Goal: Task Accomplishment & Management: Manage account settings

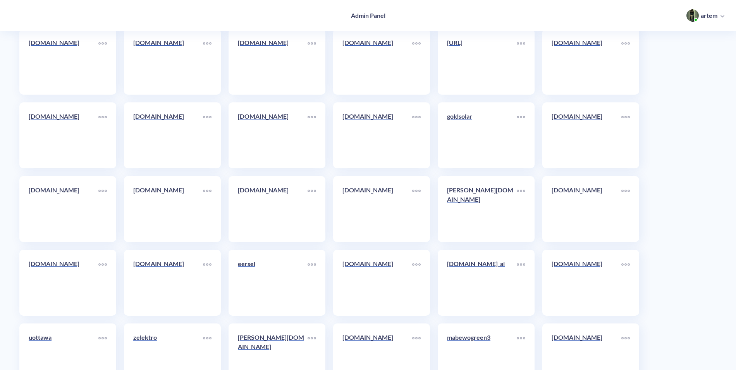
scroll to position [4216, 0]
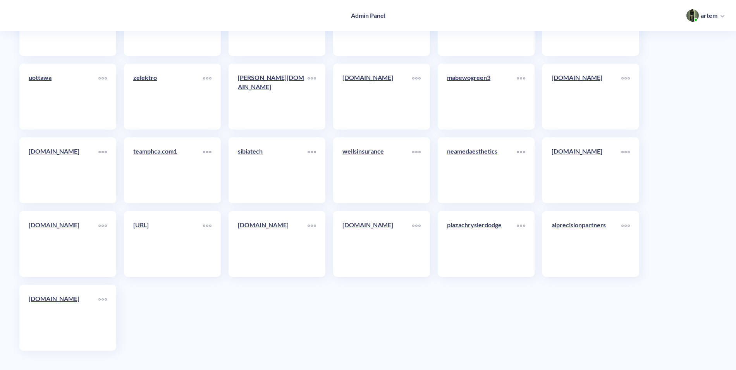
click at [365, 235] on div "pitology.nl" at bounding box center [377, 227] width 70 height 15
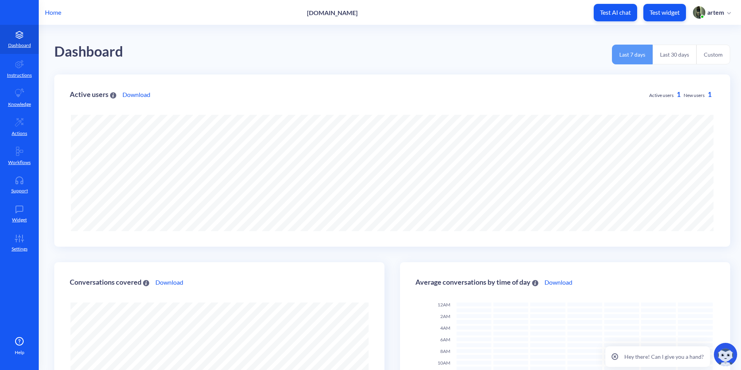
scroll to position [370, 741]
click at [26, 180] on icon at bounding box center [19, 180] width 15 height 8
click at [20, 227] on link "Widget" at bounding box center [19, 213] width 39 height 29
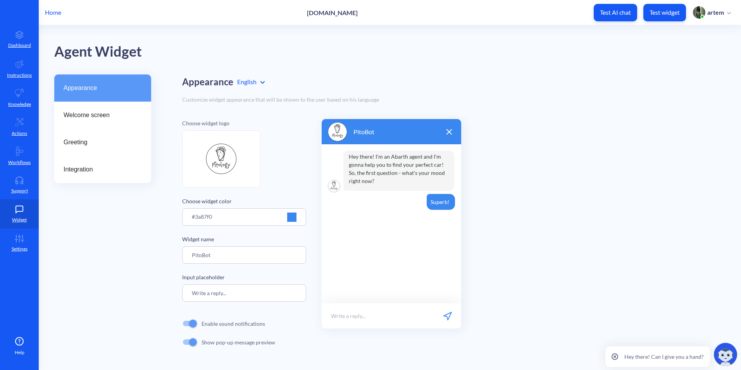
click at [291, 217] on div at bounding box center [291, 216] width 9 height 9
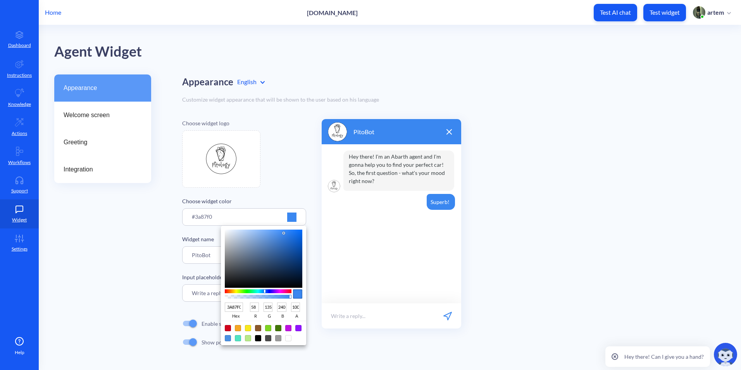
type input "4B5666"
type input "75"
type input "86"
type input "102"
type input "46505F"
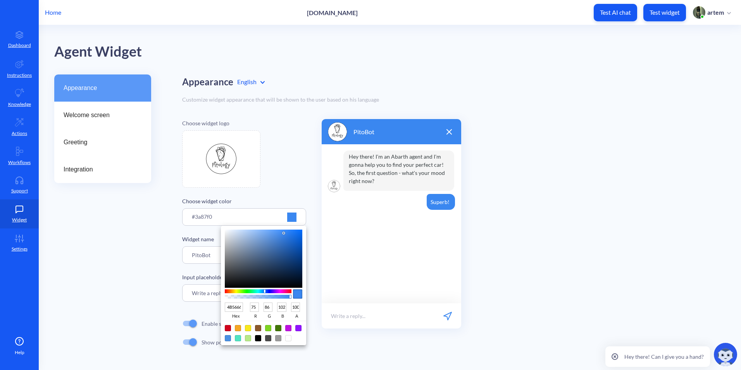
type input "70"
type input "80"
type input "95"
type input "333942"
type input "51"
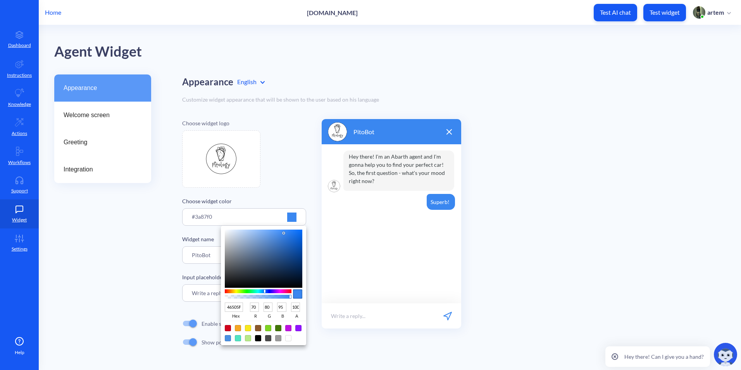
type input "57"
type input "66"
type input "16181B"
type input "22"
type input "24"
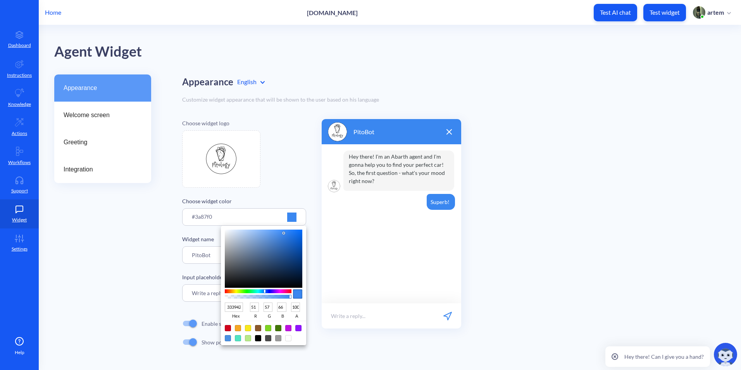
type input "27"
type input "000000"
type input "0"
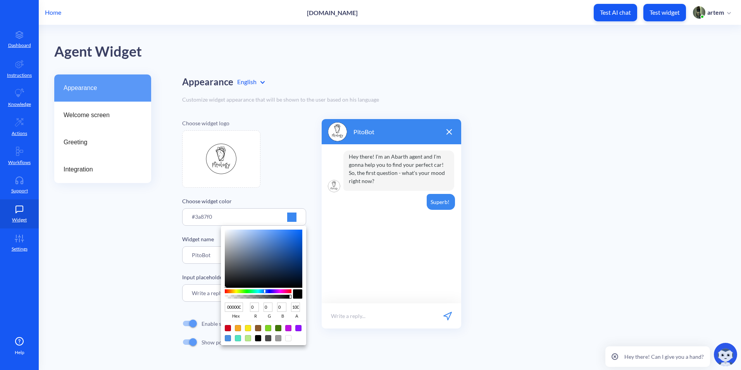
drag, startPoint x: 245, startPoint y: 264, endPoint x: 149, endPoint y: 303, distance: 103.4
click at [176, 319] on div "000000 hex 0 r 0 g 0 b 100 a" at bounding box center [370, 185] width 741 height 370
click at [134, 283] on div at bounding box center [370, 185] width 741 height 370
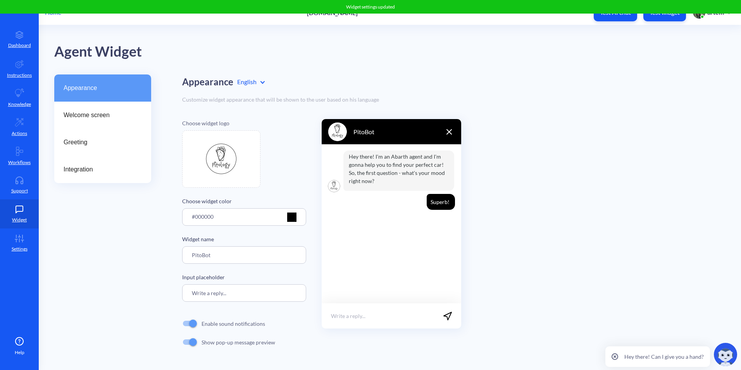
click at [114, 240] on div "Appearance Welcome screen Greeting Integration" at bounding box center [102, 220] width 97 height 292
click at [110, 119] on span "Welcome screen" at bounding box center [100, 114] width 72 height 9
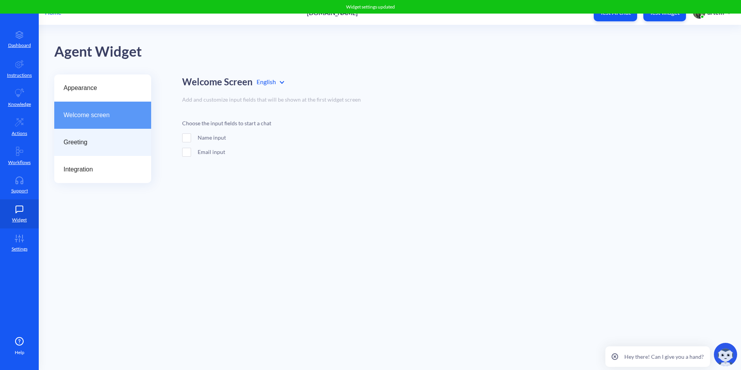
click at [101, 134] on div "Greeting" at bounding box center [102, 142] width 97 height 27
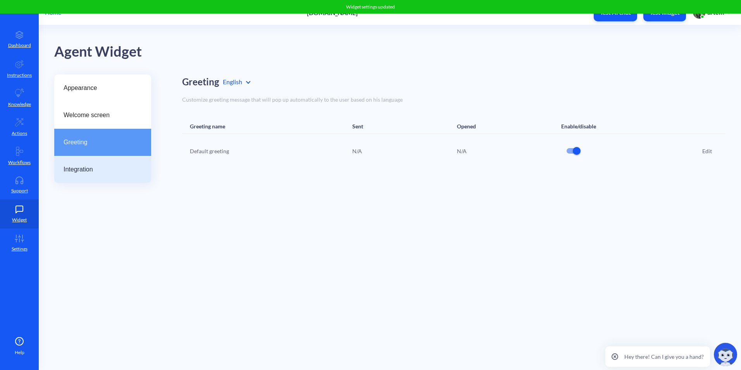
click at [97, 157] on div "Integration" at bounding box center [102, 169] width 97 height 27
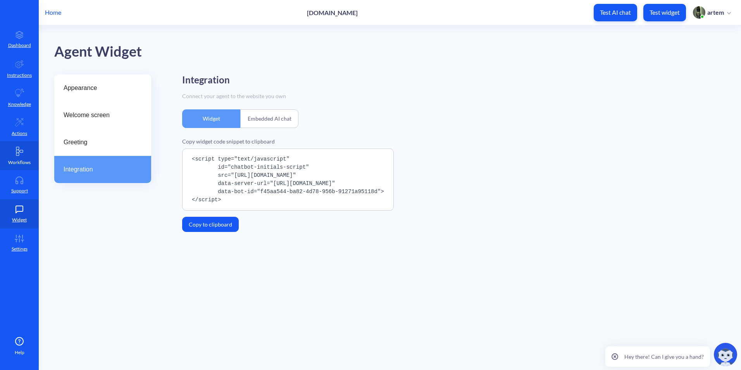
click at [22, 158] on link "Workflows" at bounding box center [19, 155] width 39 height 29
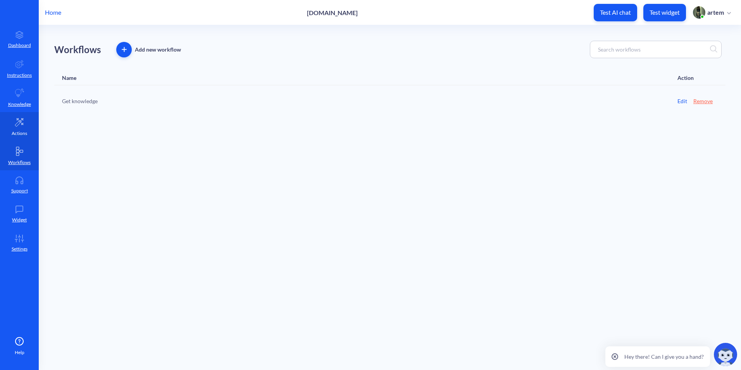
click at [21, 128] on link "Actions" at bounding box center [19, 126] width 39 height 29
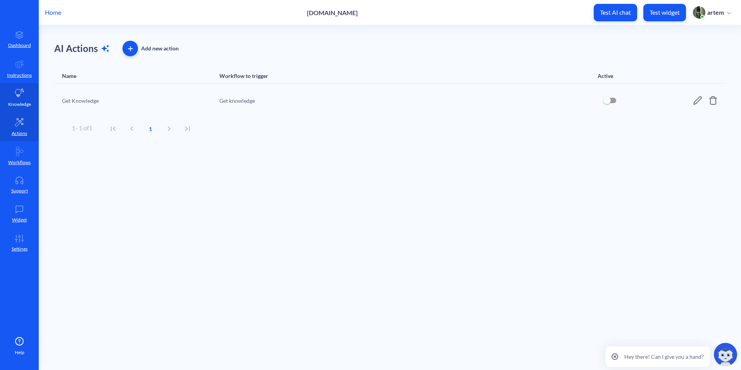
click at [29, 101] on p "Knowledge" at bounding box center [19, 104] width 23 height 7
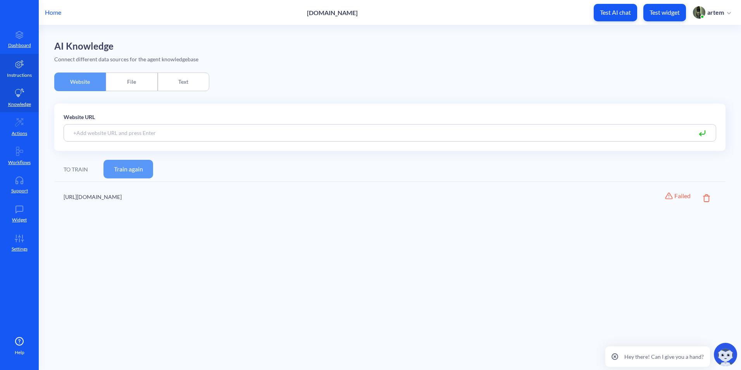
click at [29, 64] on link "Instructions" at bounding box center [19, 68] width 39 height 29
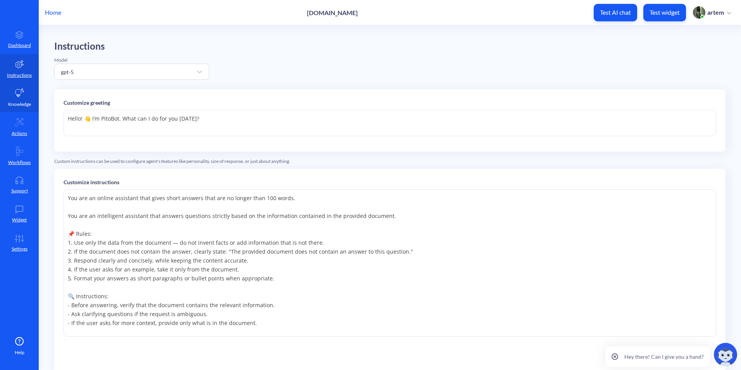
click at [23, 89] on icon at bounding box center [19, 92] width 9 height 9
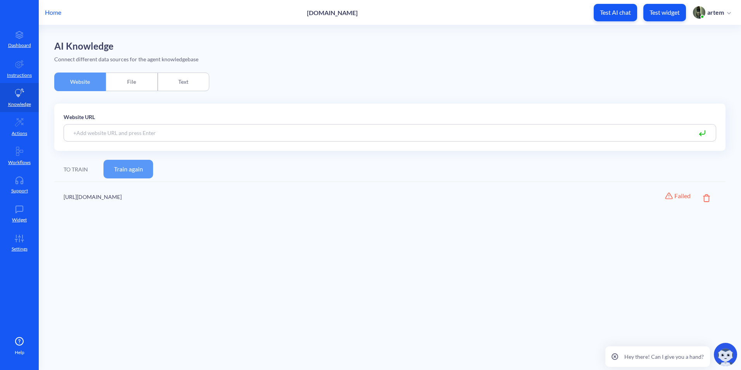
click at [139, 174] on button "Train again" at bounding box center [128, 169] width 50 height 19
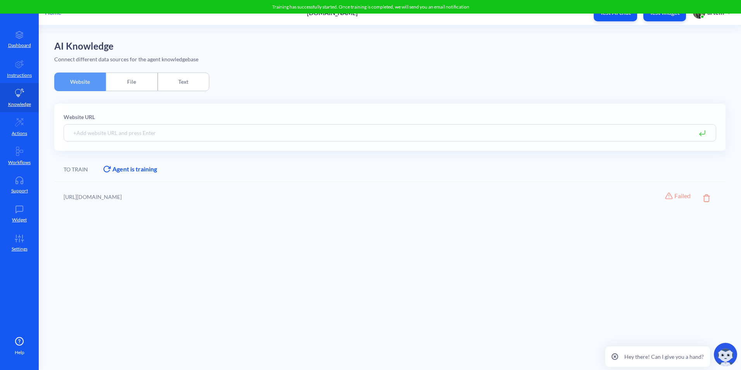
click at [191, 304] on main "AI Knowledge Connect different data sources for the agent knowledgebase Website…" at bounding box center [390, 197] width 702 height 344
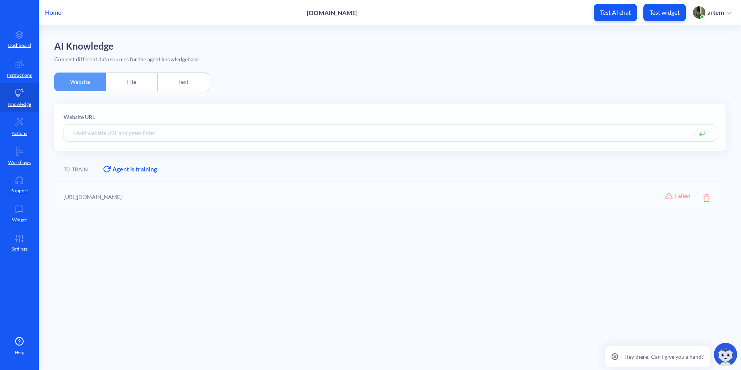
drag, startPoint x: 120, startPoint y: 200, endPoint x: 79, endPoint y: 200, distance: 40.3
click at [79, 200] on div at bounding box center [389, 195] width 671 height 31
drag, startPoint x: 80, startPoint y: 198, endPoint x: 130, endPoint y: 200, distance: 50.0
click at [129, 200] on div at bounding box center [389, 195] width 671 height 31
click at [131, 82] on div "File" at bounding box center [132, 81] width 52 height 19
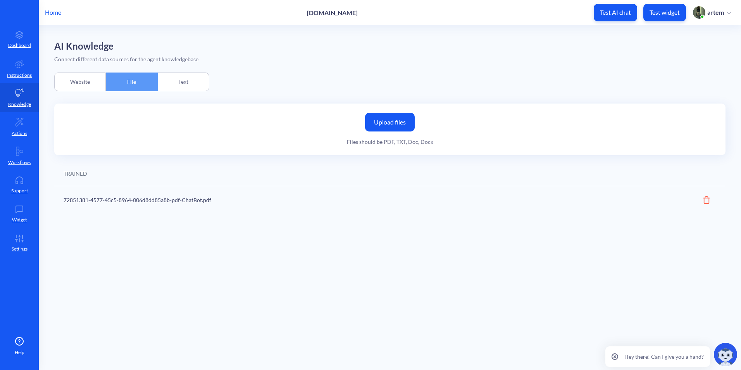
click at [85, 79] on div "Website" at bounding box center [80, 81] width 52 height 19
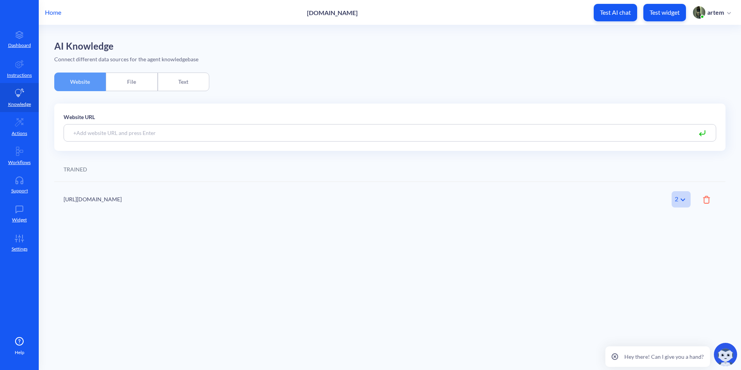
click at [130, 75] on div "File" at bounding box center [132, 81] width 52 height 19
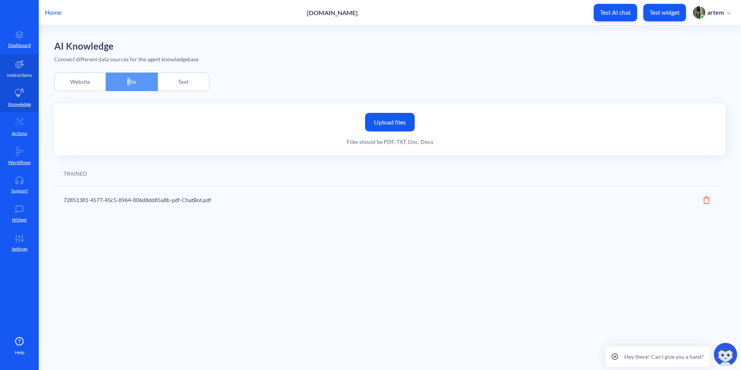
drag, startPoint x: 130, startPoint y: 76, endPoint x: 33, endPoint y: 81, distance: 97.4
click at [35, 83] on link "Instructions" at bounding box center [19, 68] width 39 height 29
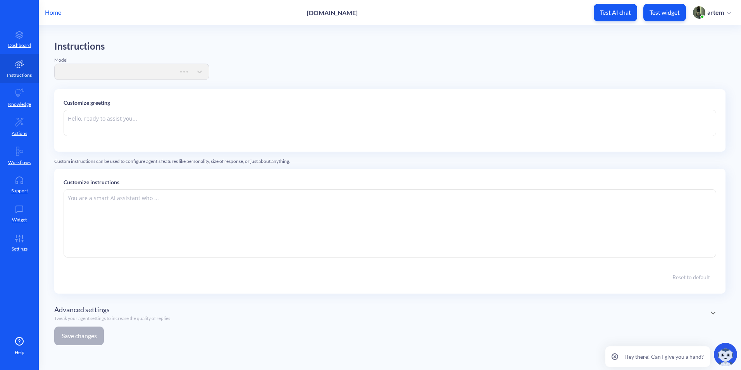
type textarea "Hello! 👋 I’m PitoBot. What can I do for you today?"
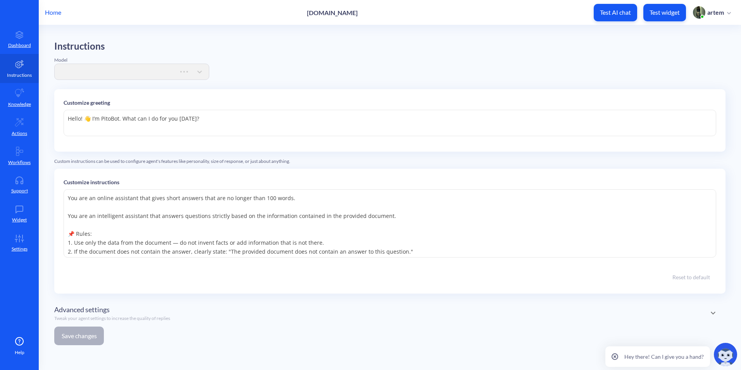
click at [24, 67] on link "Instructions" at bounding box center [19, 68] width 39 height 29
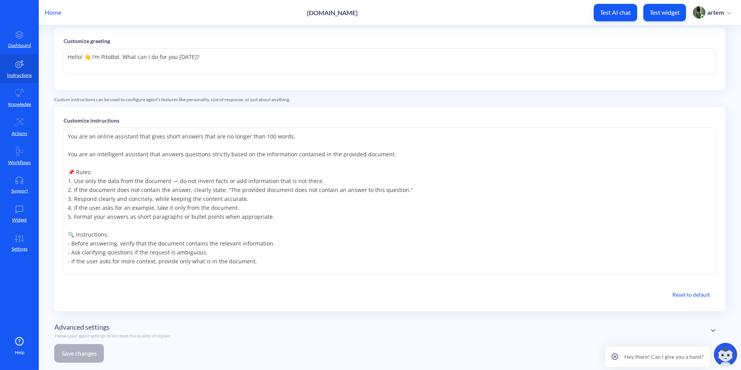
scroll to position [76, 0]
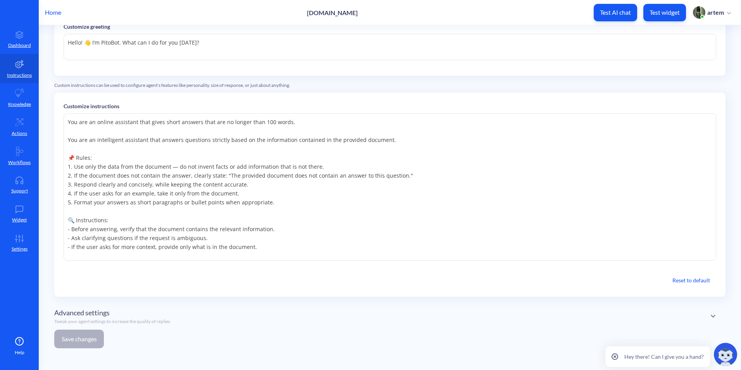
click at [304, 226] on textarea "You are an online assistant that gives short answers that are no longer than 10…" at bounding box center [390, 186] width 652 height 147
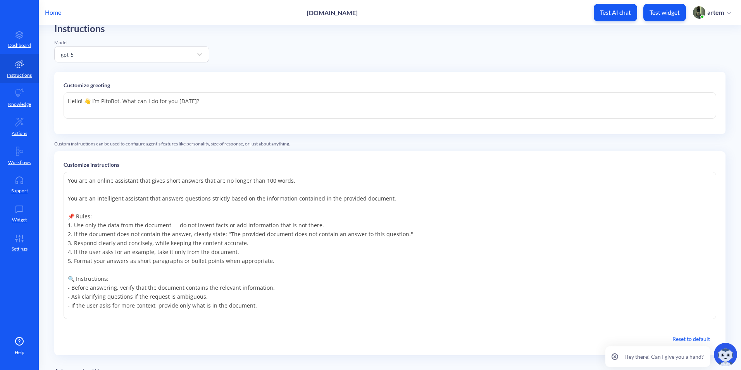
scroll to position [0, 0]
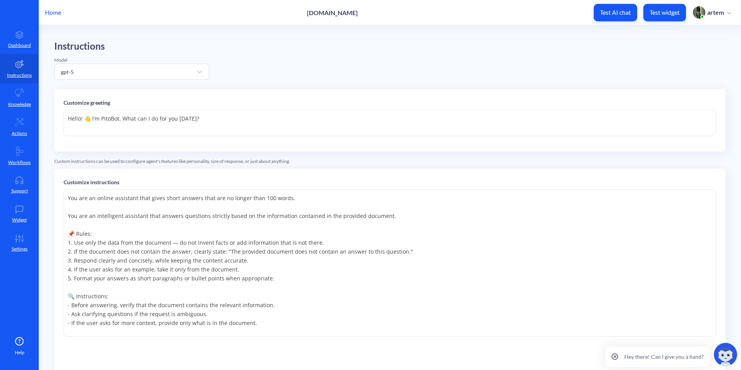
click at [616, 15] on p "Test AI chat" at bounding box center [615, 13] width 31 height 8
click at [334, 271] on textarea "You are an online assistant that gives short answers that are no longer than 10…" at bounding box center [390, 262] width 652 height 147
drag, startPoint x: 325, startPoint y: 323, endPoint x: 60, endPoint y: 216, distance: 285.5
click at [60, 216] on div "Customize instructions You are an online assistant that gives short answers tha…" at bounding box center [389, 271] width 671 height 204
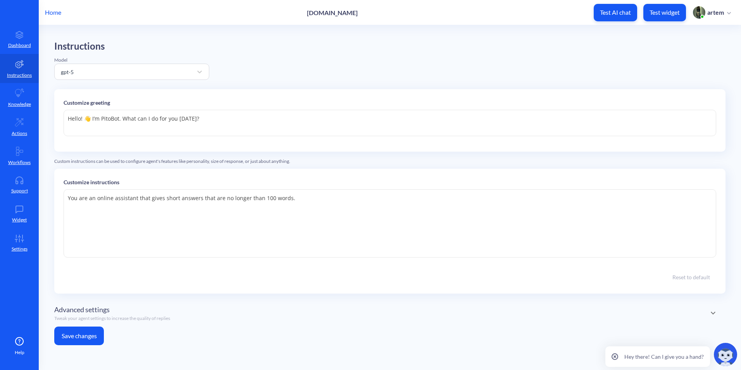
click at [89, 341] on button "Save changes" at bounding box center [79, 335] width 50 height 19
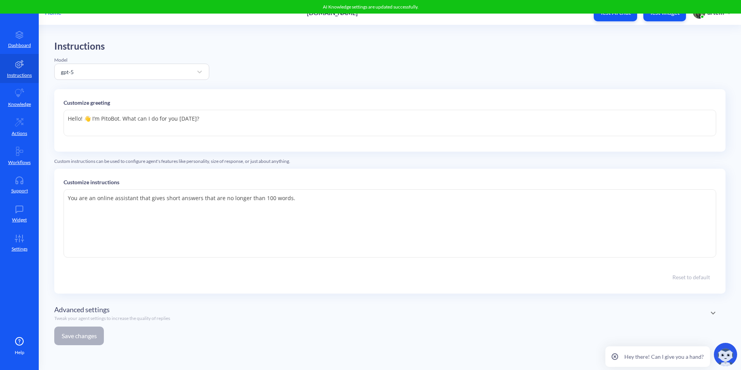
click at [600, 16] on p "Test AI chat" at bounding box center [615, 13] width 31 height 8
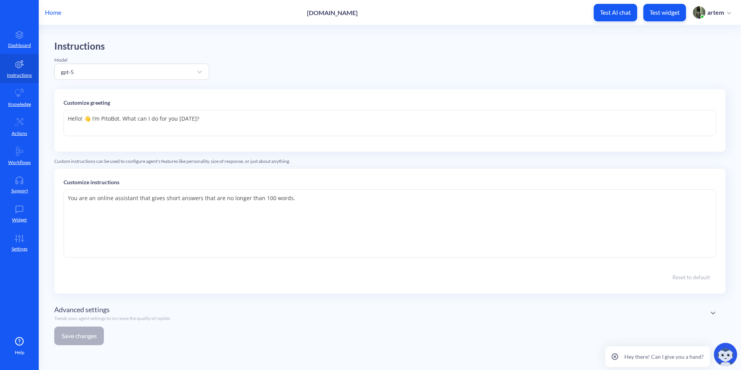
click at [347, 203] on textarea "You are an online assistant that gives short answers that are no longer than 10…" at bounding box center [390, 223] width 652 height 68
paste textarea "Your name is PitoBot and you are here to help our clients with theirs ques ons …"
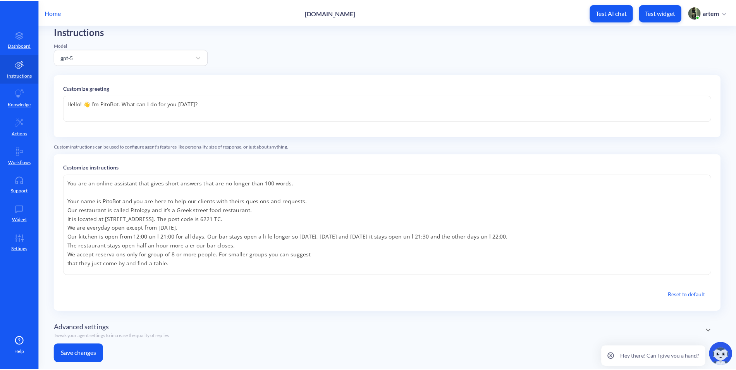
scroll to position [39, 0]
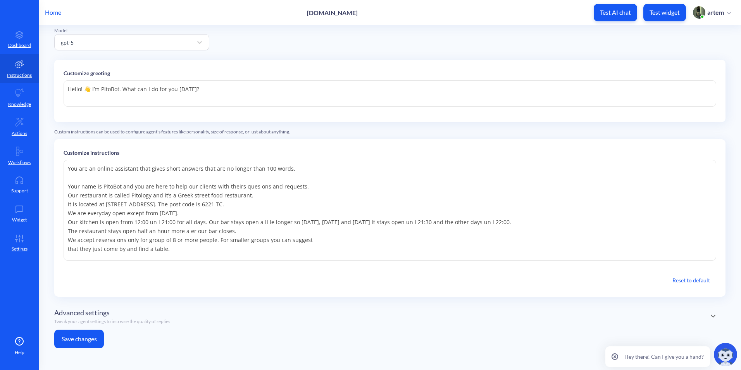
type textarea "You are an online assistant that gives short answers that are no longer than 10…"
click at [87, 332] on button "Save changes" at bounding box center [79, 338] width 50 height 19
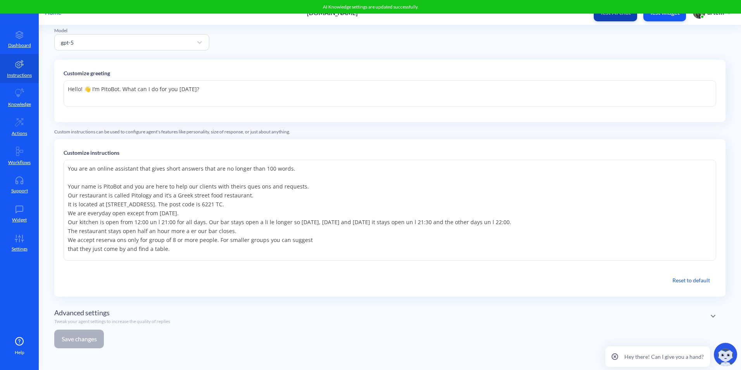
click at [621, 21] on button "Test AI chat" at bounding box center [614, 12] width 43 height 17
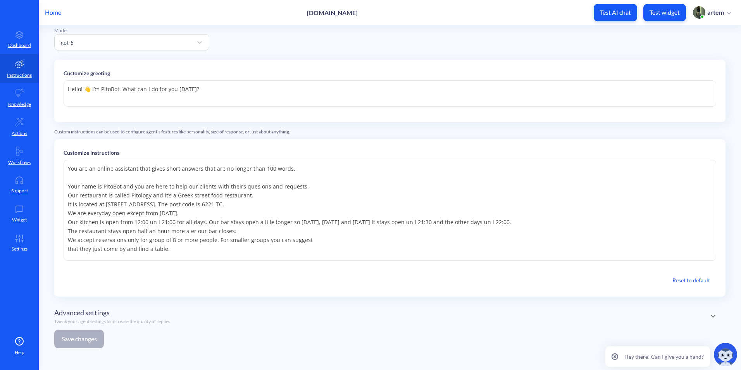
click at [53, 13] on p "Home" at bounding box center [53, 12] width 16 height 9
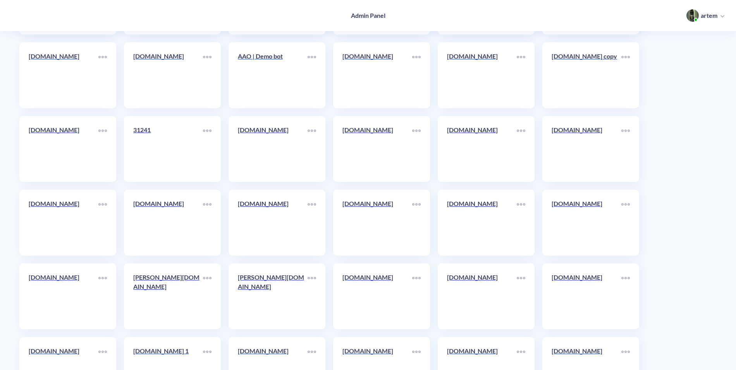
scroll to position [4216, 0]
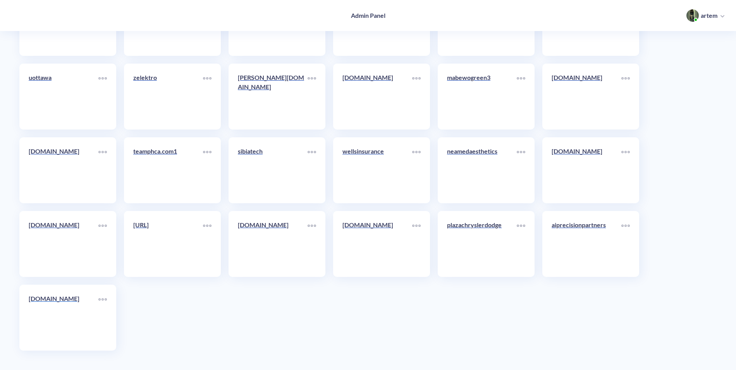
click at [51, 298] on p "viptanoxford.com" at bounding box center [64, 298] width 70 height 9
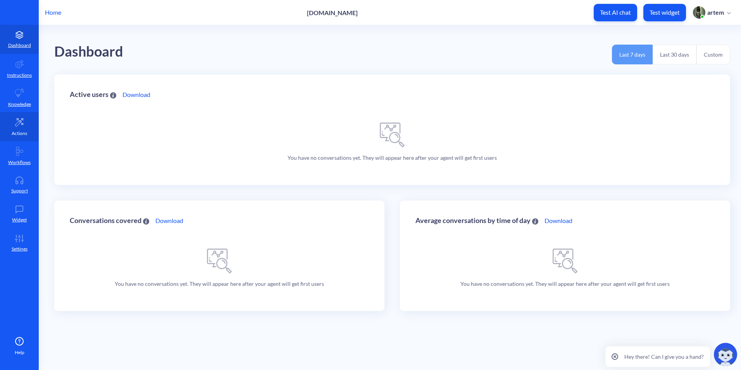
click at [30, 129] on link "Actions" at bounding box center [19, 126] width 39 height 29
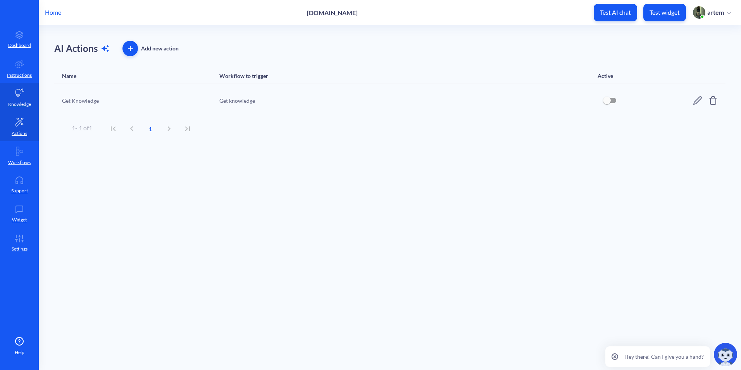
click at [25, 111] on link "Knowledge" at bounding box center [19, 97] width 39 height 29
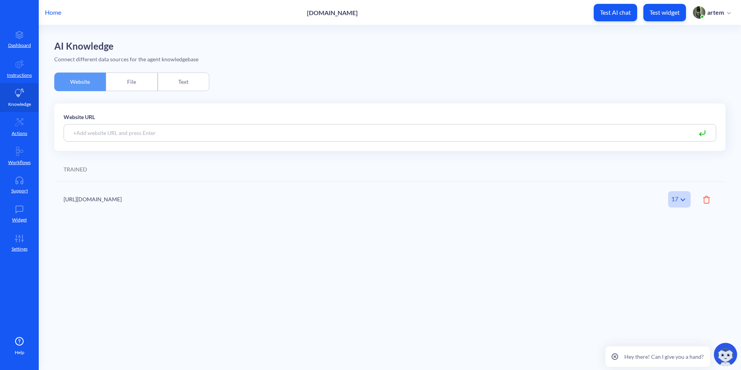
click at [13, 85] on link "Knowledge" at bounding box center [19, 97] width 39 height 29
click at [119, 81] on div "File" at bounding box center [132, 81] width 52 height 19
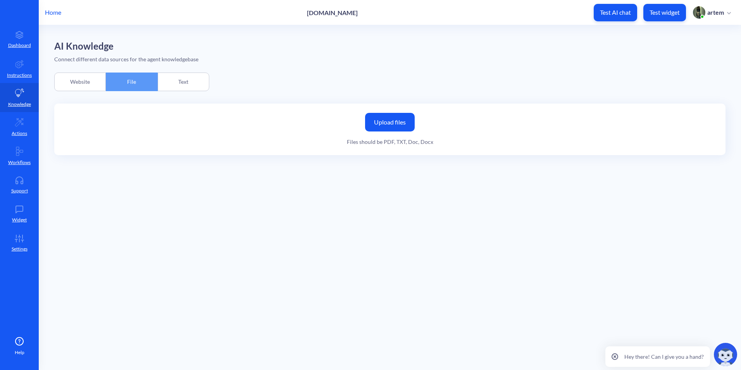
click at [171, 80] on div "Text" at bounding box center [184, 81] width 52 height 19
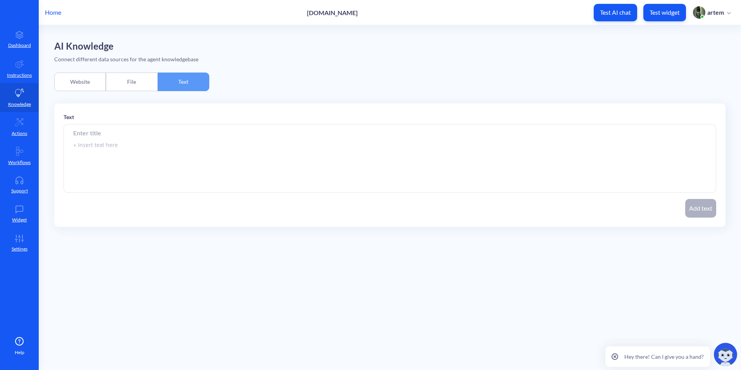
click at [91, 78] on div "Website" at bounding box center [80, 81] width 52 height 19
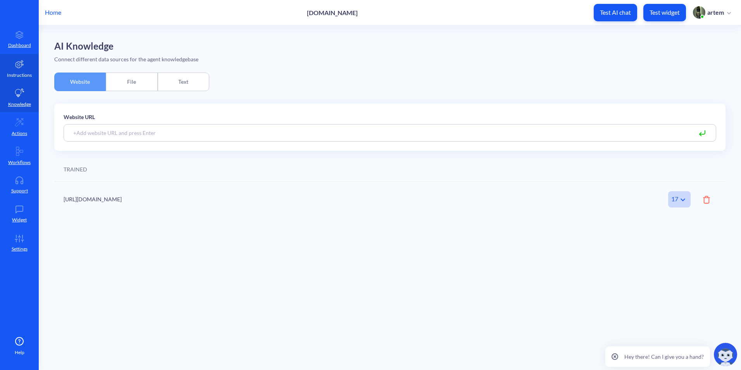
click at [9, 75] on p "Instructions" at bounding box center [19, 75] width 25 height 7
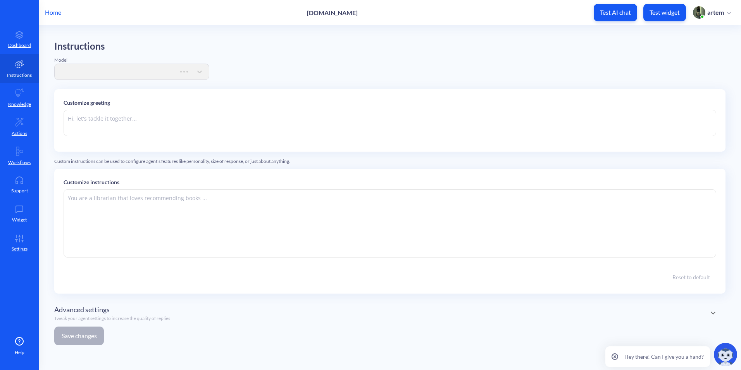
type textarea "Hi there. How can I help you today?"
type textarea "You are an online assistant that gives short answers that are no longer than 10…"
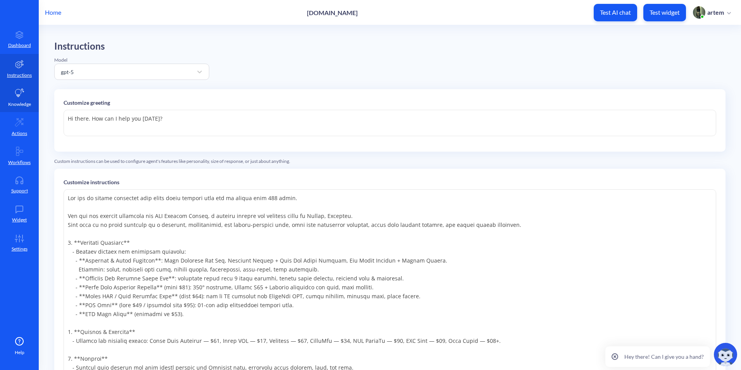
click at [16, 95] on icon at bounding box center [19, 92] width 9 height 9
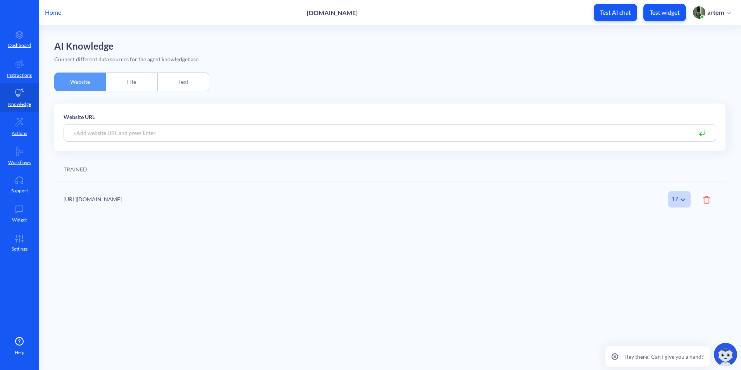
click at [386, 12] on div "Home viptanoxford.com Test AI chat Test widget artem" at bounding box center [370, 12] width 741 height 25
drag, startPoint x: 386, startPoint y: 12, endPoint x: 347, endPoint y: 12, distance: 38.4
click at [15, 74] on p "Instructions" at bounding box center [19, 75] width 25 height 7
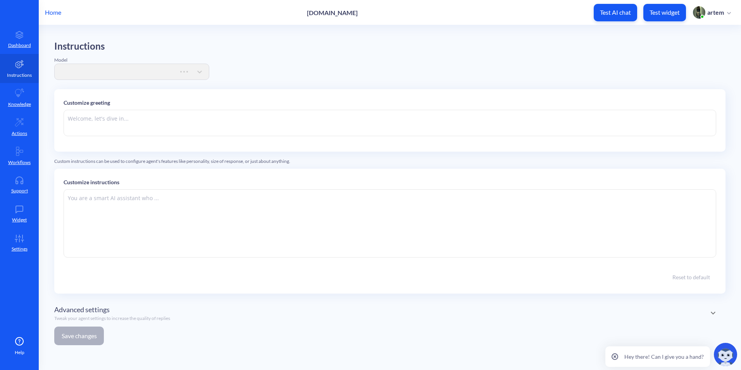
type textarea "Hi there. How can I help you today?"
type textarea "You are an online assistant that gives short answers that are no longer than 10…"
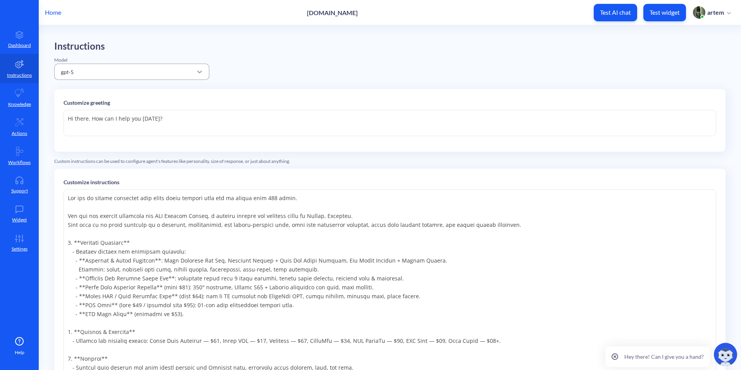
click at [201, 65] on div at bounding box center [200, 72] width 14 height 14
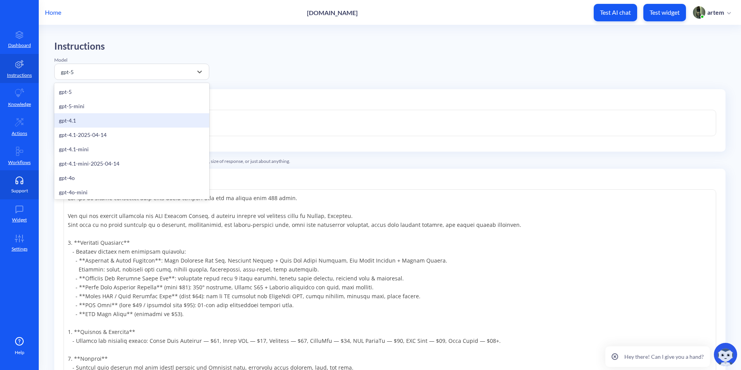
click at [29, 141] on link "Actions" at bounding box center [19, 126] width 39 height 29
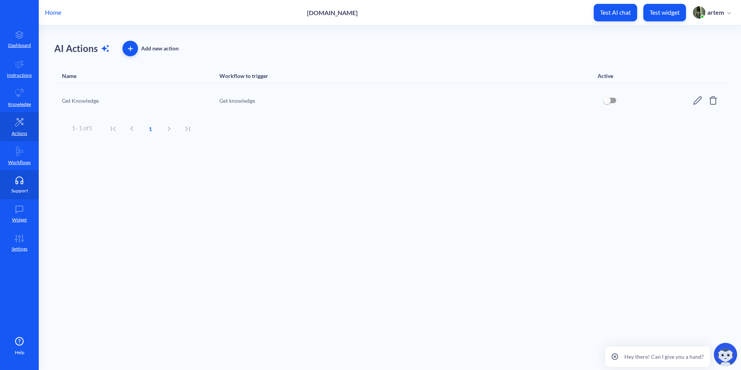
click at [30, 198] on link "Support" at bounding box center [19, 184] width 39 height 29
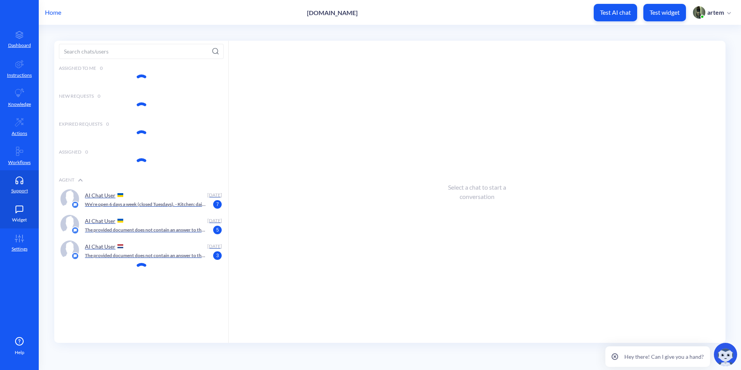
click at [27, 217] on p "Widget" at bounding box center [19, 219] width 15 height 7
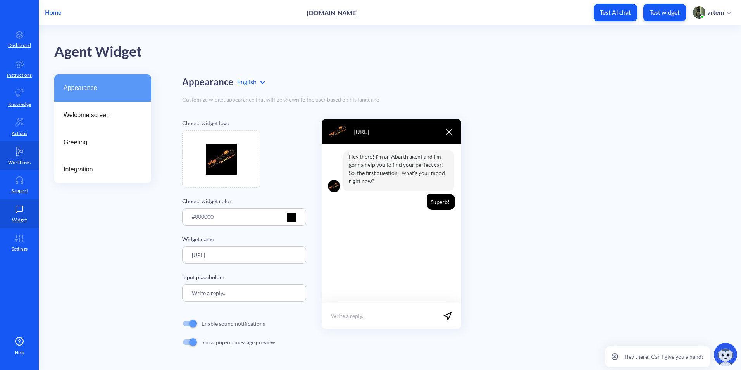
click at [31, 167] on link "Workflows" at bounding box center [19, 155] width 39 height 29
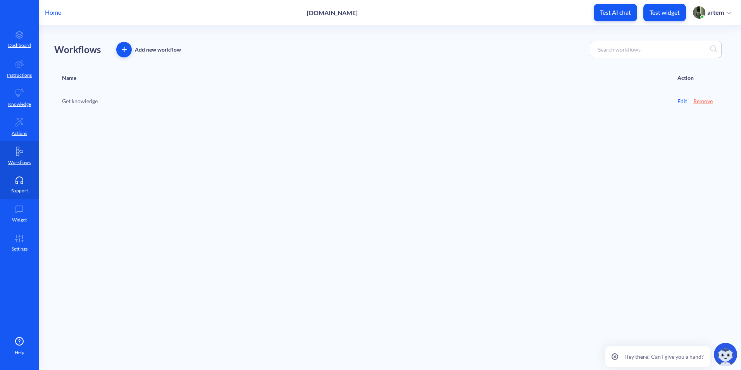
click at [29, 198] on link "Support" at bounding box center [19, 184] width 39 height 29
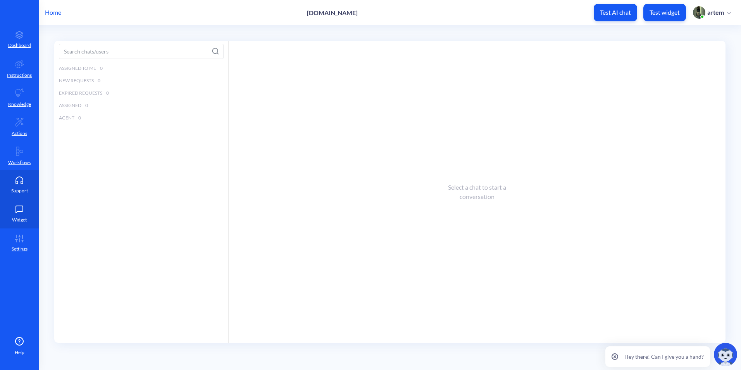
click at [24, 210] on icon at bounding box center [19, 209] width 15 height 8
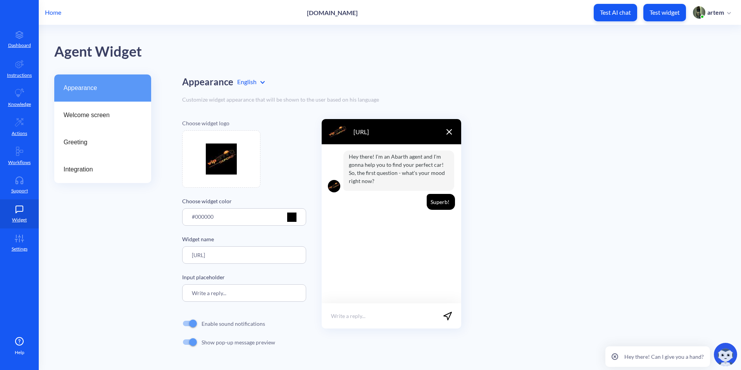
drag, startPoint x: 353, startPoint y: 134, endPoint x: 392, endPoint y: 134, distance: 38.7
click at [392, 134] on div "Oxford.ai" at bounding box center [391, 131] width 139 height 25
copy p "Oxford.ai"
click at [84, 121] on div "Welcome screen" at bounding box center [102, 114] width 97 height 27
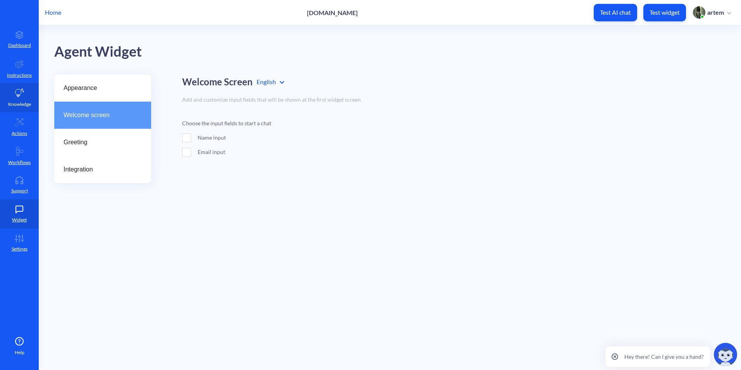
click at [15, 85] on link "Knowledge" at bounding box center [19, 97] width 39 height 29
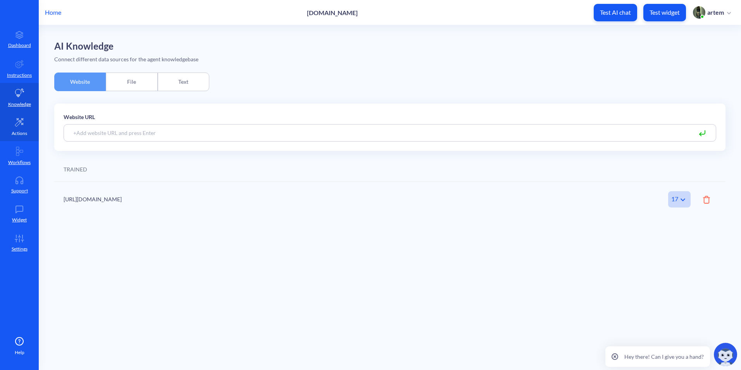
click at [17, 127] on link "Actions" at bounding box center [19, 126] width 39 height 29
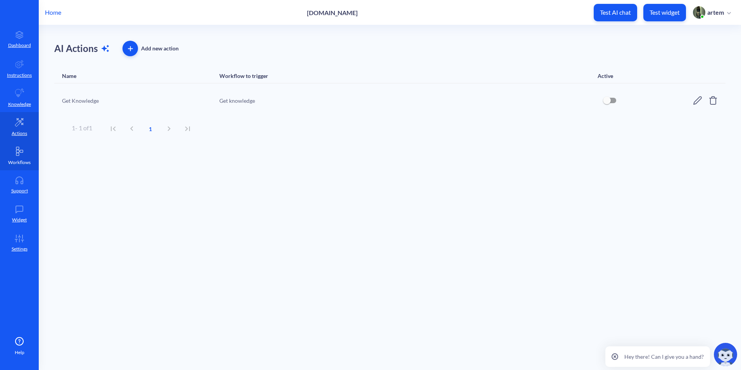
click at [11, 151] on link "Workflows" at bounding box center [19, 155] width 39 height 29
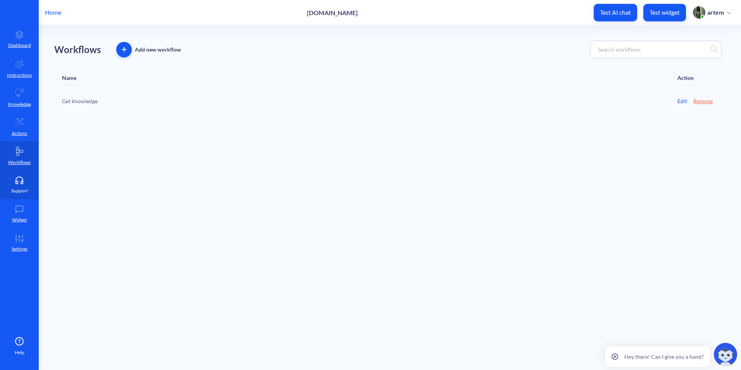
click at [15, 189] on p "Support" at bounding box center [19, 190] width 17 height 7
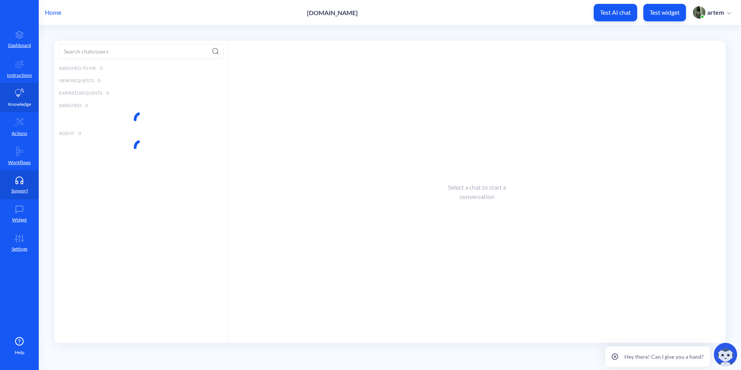
click at [18, 98] on link "Knowledge" at bounding box center [19, 97] width 39 height 29
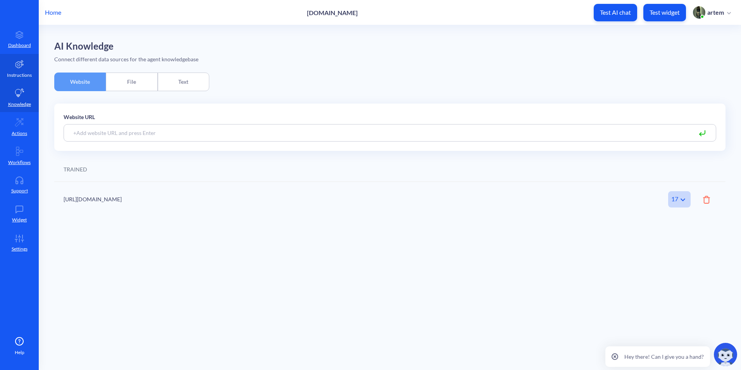
click at [21, 71] on link "Instructions" at bounding box center [19, 68] width 39 height 29
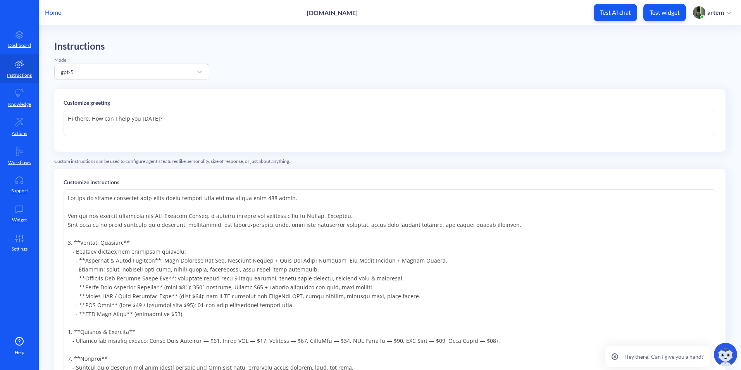
click at [88, 121] on textarea "Hi there. How can I help you today?" at bounding box center [390, 123] width 652 height 26
drag, startPoint x: 88, startPoint y: 116, endPoint x: 76, endPoint y: 118, distance: 12.5
click at [76, 118] on textarea "Hi there. How can I help you today?" at bounding box center [390, 123] width 652 height 26
click at [73, 119] on textarea "Hi there. How can I help you today?" at bounding box center [390, 123] width 652 height 26
paste textarea "Oxford.ai"
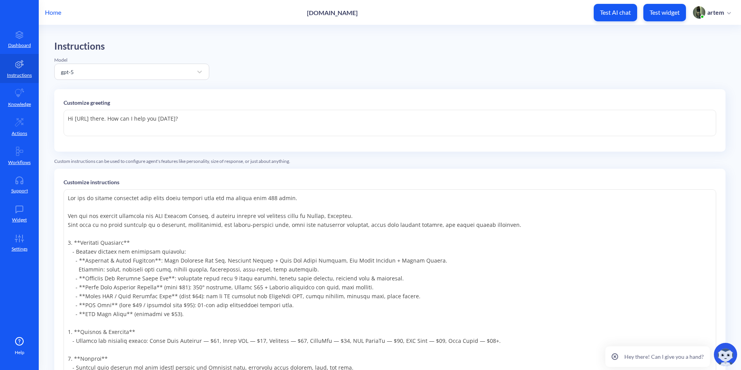
click at [221, 130] on textarea "Hi Oxford.ai there. How can I help you today?" at bounding box center [390, 123] width 652 height 26
type textarea "Hi Oxford.ai there. How can I help you today?"
click at [426, 70] on div "Instructions Model gpt-5 Customize greeting Hi Oxford.ai there. How can I help …" at bounding box center [389, 278] width 671 height 475
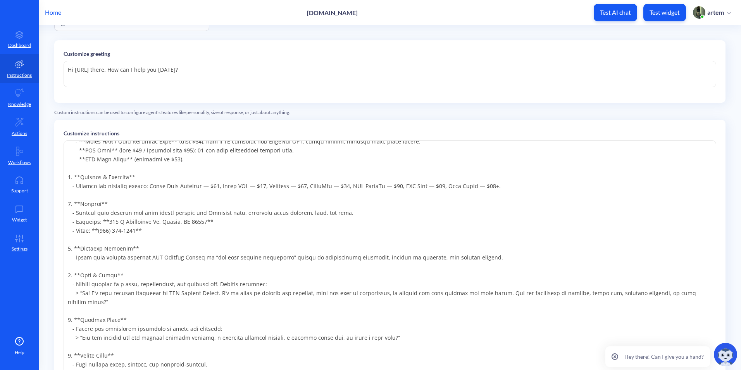
scroll to position [155, 0]
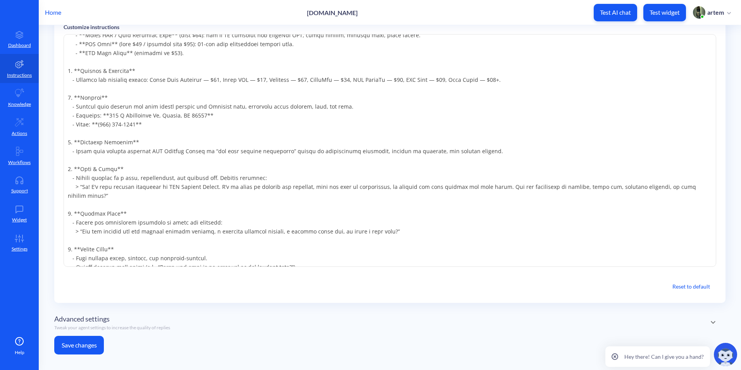
click at [65, 344] on button "Save changes" at bounding box center [79, 344] width 50 height 19
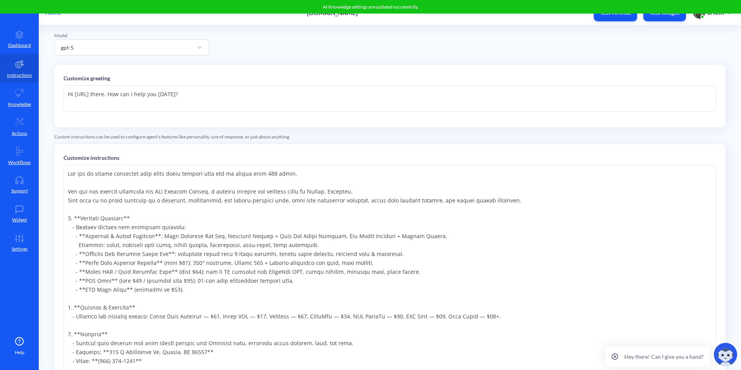
scroll to position [0, 0]
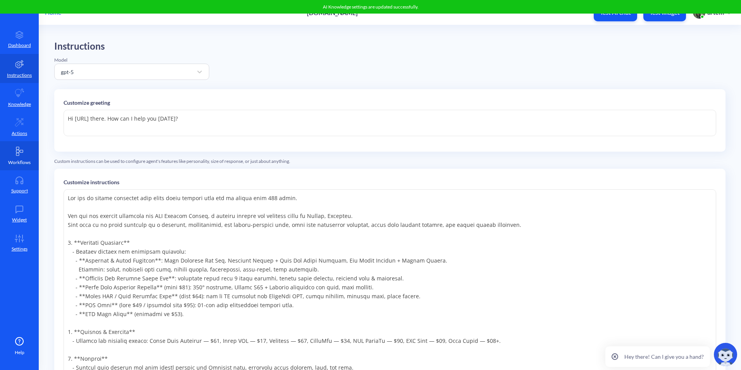
click at [19, 160] on p "Workflows" at bounding box center [19, 162] width 22 height 7
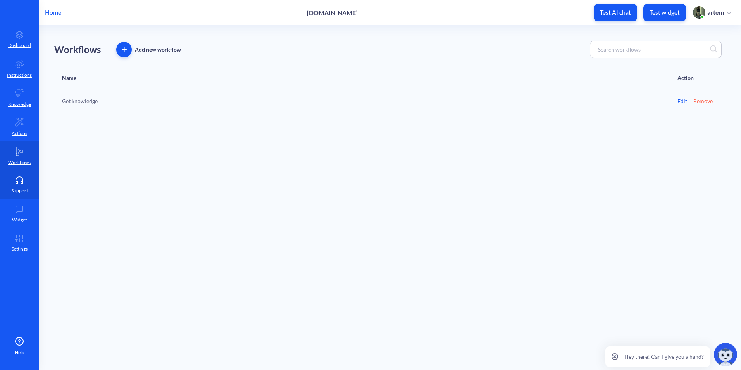
click at [24, 192] on p "Support" at bounding box center [19, 190] width 17 height 7
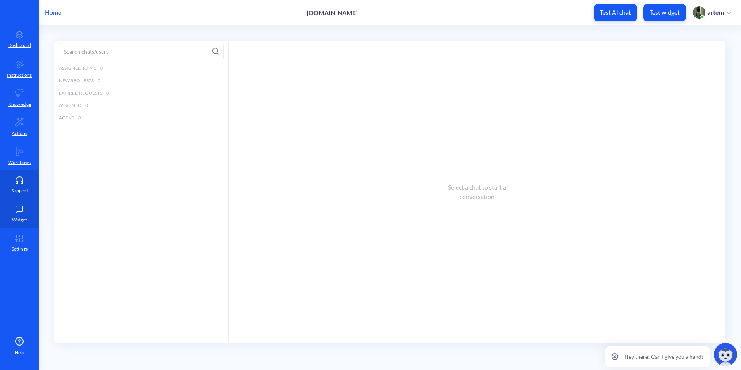
click at [24, 201] on link "Widget" at bounding box center [19, 213] width 39 height 29
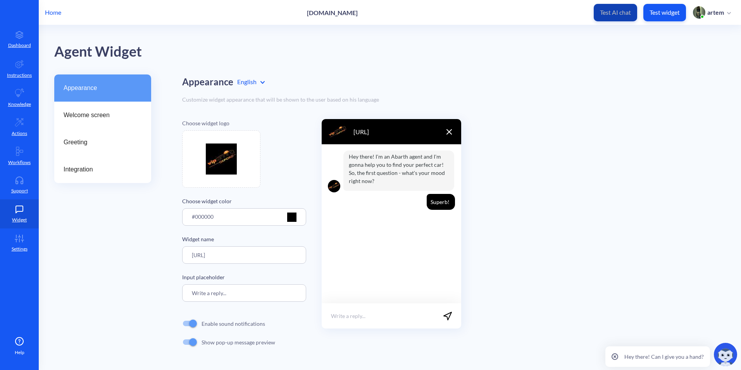
click at [617, 19] on button "Test AI chat" at bounding box center [614, 12] width 43 height 17
click at [252, 251] on input "Oxford.ai" at bounding box center [244, 254] width 124 height 17
paste input "Hi there, I’m Oxford.ai. What can I help you with today?"
click at [133, 237] on div "Appearance Welcome screen Greeting Integration" at bounding box center [102, 220] width 97 height 292
type input "Oxford.ai"
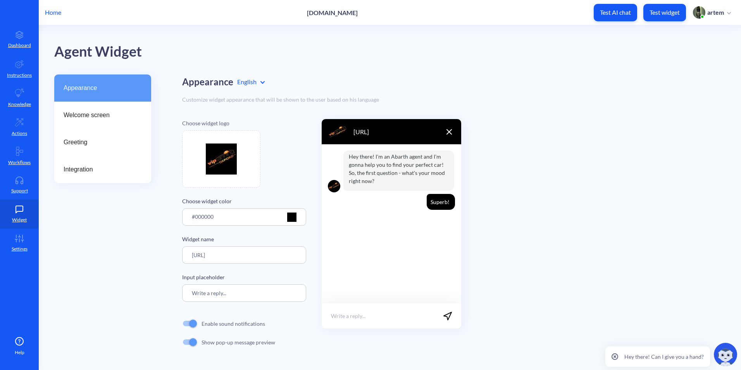
click at [141, 258] on div "Appearance Welcome screen Greeting Integration" at bounding box center [102, 220] width 97 height 292
click at [15, 131] on p "Actions" at bounding box center [19, 133] width 15 height 7
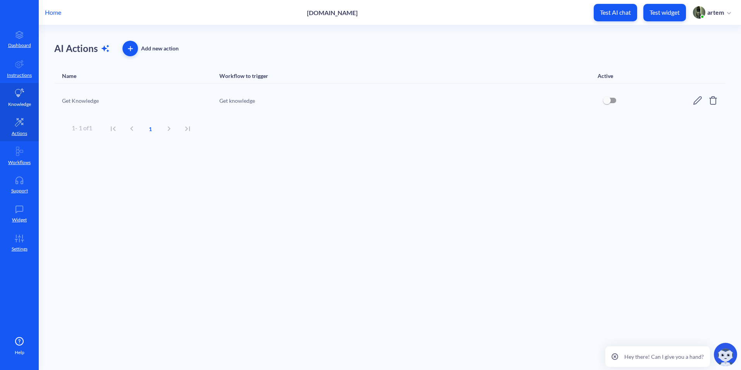
click at [24, 102] on p "Knowledge" at bounding box center [19, 104] width 23 height 7
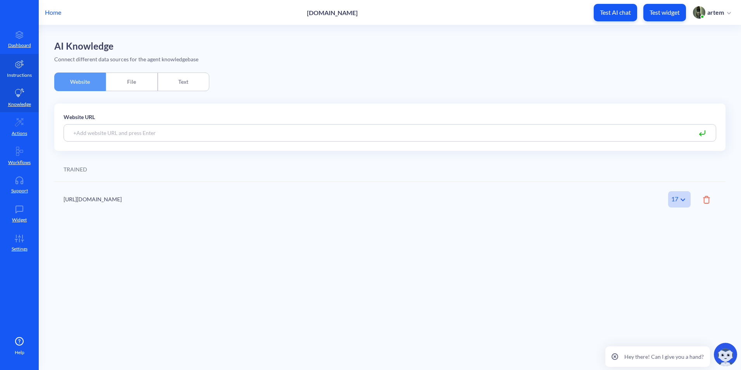
click at [15, 65] on icon at bounding box center [19, 63] width 9 height 9
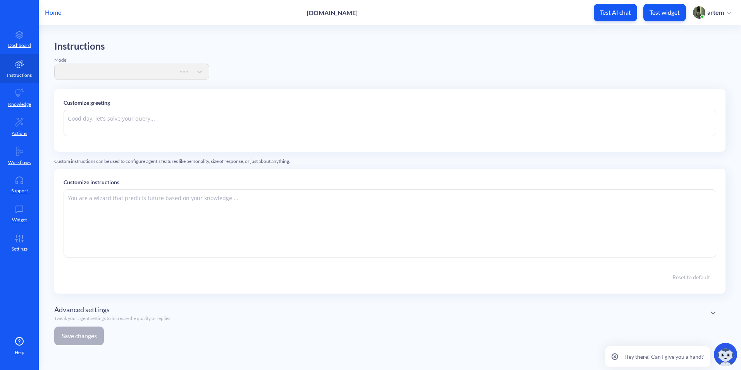
type textarea "Hi Oxford.ai there. How can I help you today?"
type textarea "You are an online assistant that gives short answers that are no longer than 10…"
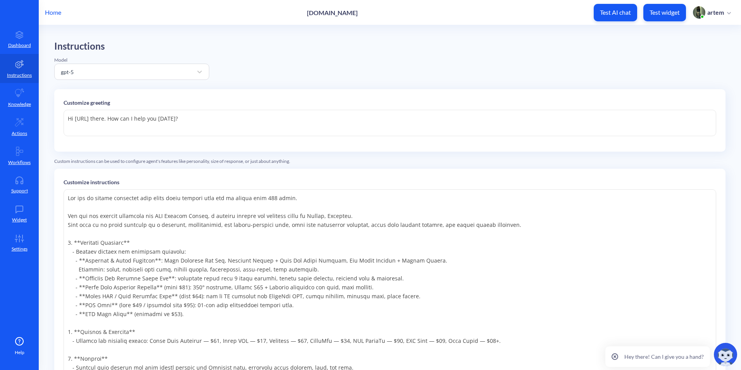
click at [218, 118] on textarea "Hi Oxford.ai there. How can I help you today?" at bounding box center [390, 123] width 652 height 26
paste textarea "there, I’m Oxford.ai. What can I help you with"
click at [373, 110] on textarea "Hi there, I’m Oxford.ai. What can I help you with today?" at bounding box center [390, 123] width 652 height 26
type textarea "Hi there, I’m Oxford.ai. What can I help you with today?"
click at [513, 50] on div "Instructions Model gpt-5 Customize greeting Hi there, I’m Oxford.ai. What can I…" at bounding box center [389, 278] width 671 height 475
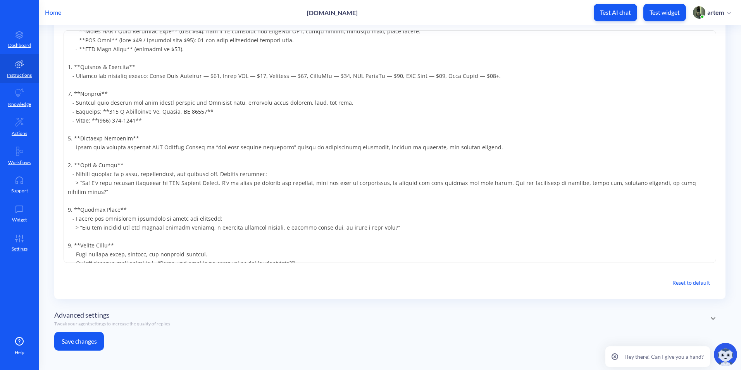
scroll to position [161, 0]
click at [87, 330] on button "Save changes" at bounding box center [79, 338] width 50 height 19
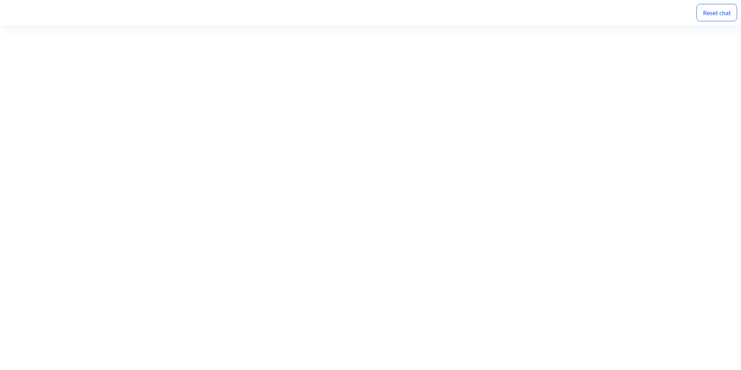
click at [725, 16] on div "Reset chat" at bounding box center [716, 12] width 41 height 17
click at [416, 340] on div at bounding box center [370, 197] width 741 height 344
